Goal: Find specific page/section: Find specific page/section

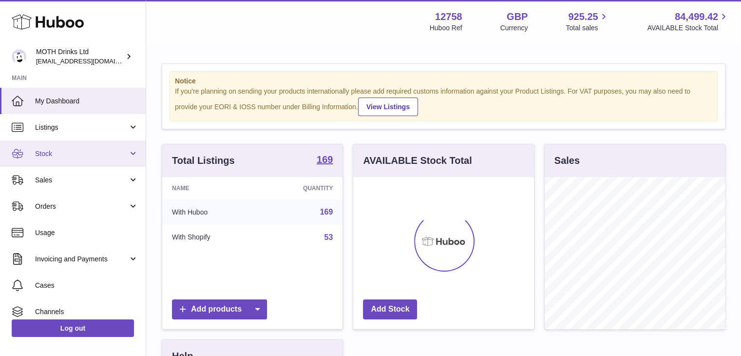
scroll to position [152, 181]
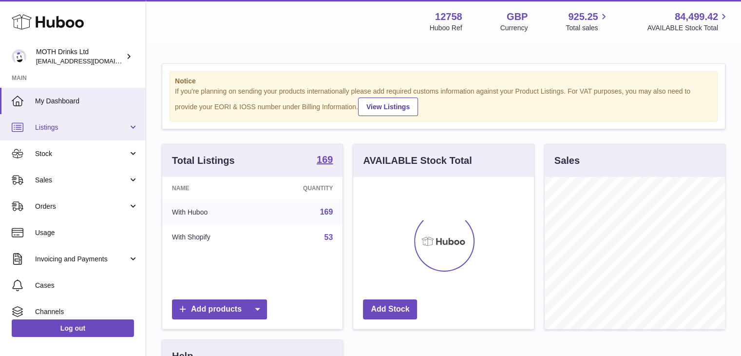
click at [99, 130] on span "Listings" at bounding box center [81, 127] width 93 height 9
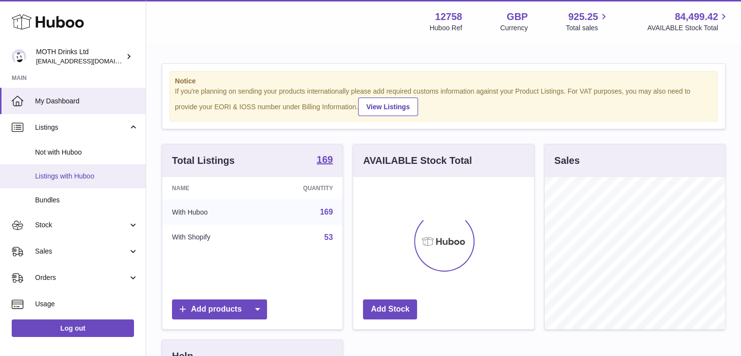
click at [102, 174] on span "Listings with Huboo" at bounding box center [86, 175] width 103 height 9
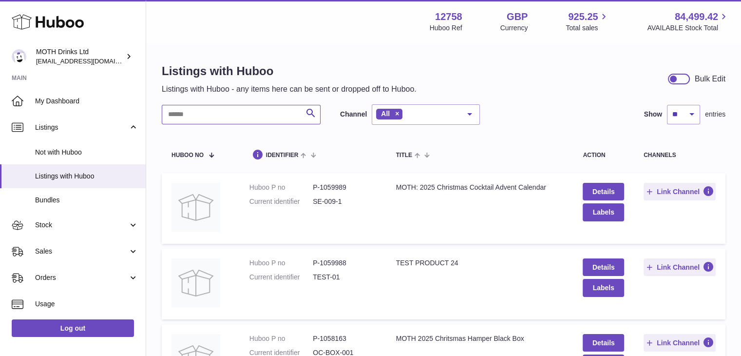
click at [245, 119] on input "text" at bounding box center [241, 114] width 159 height 19
type input "****"
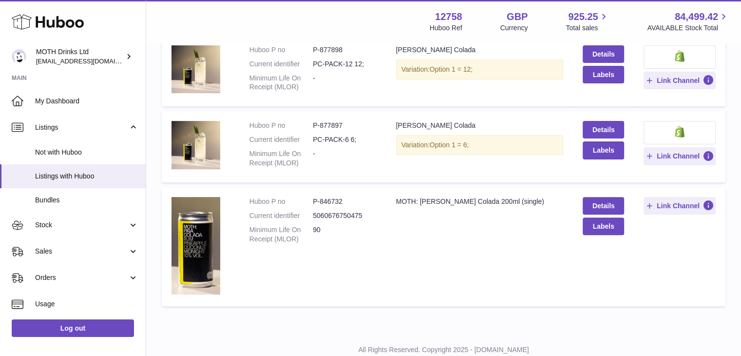
scroll to position [320, 0]
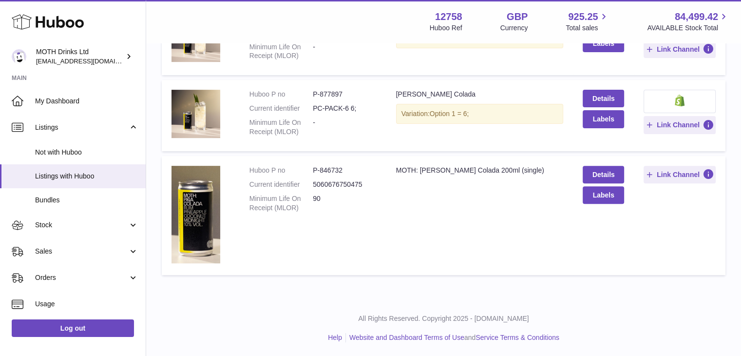
click at [332, 166] on dd "P-846732" at bounding box center [344, 170] width 63 height 9
copy dl "P-846732"
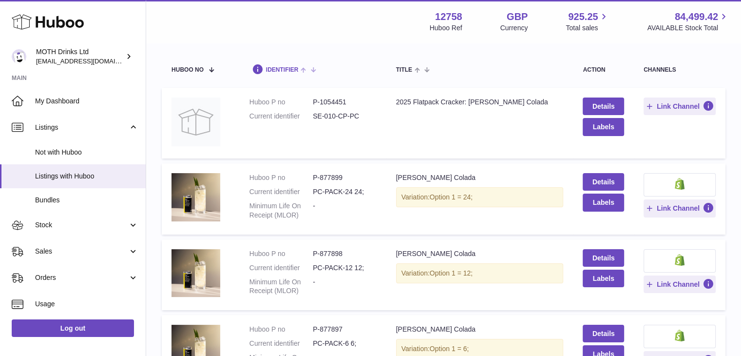
scroll to position [0, 0]
